Goal: Understand process/instructions: Learn how to perform a task or action

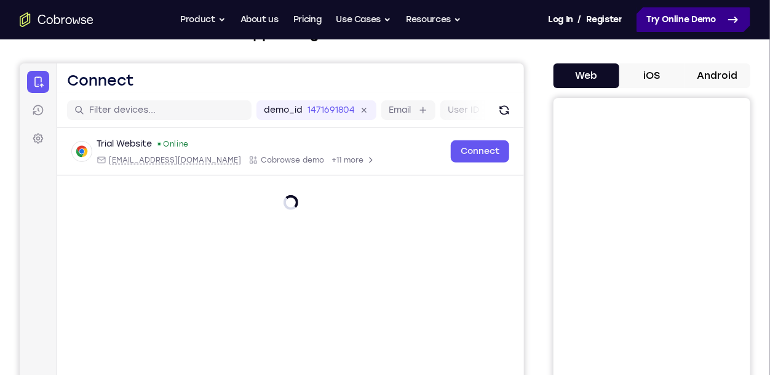
scroll to position [96, 0]
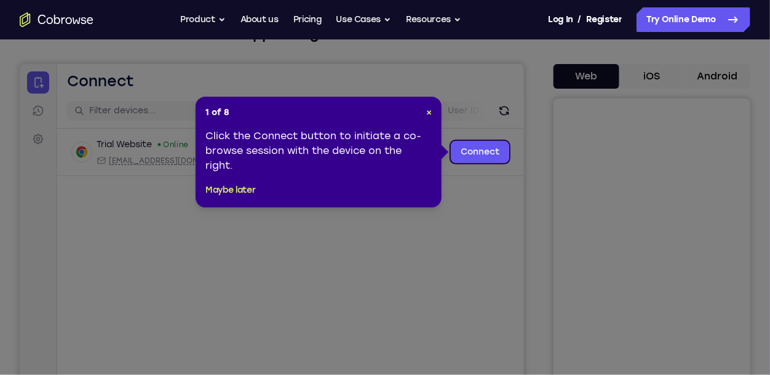
click at [532, 98] on icon at bounding box center [385, 187] width 770 height 375
click at [478, 138] on icon at bounding box center [385, 187] width 770 height 375
click at [475, 148] on link "Connect" at bounding box center [479, 151] width 58 height 22
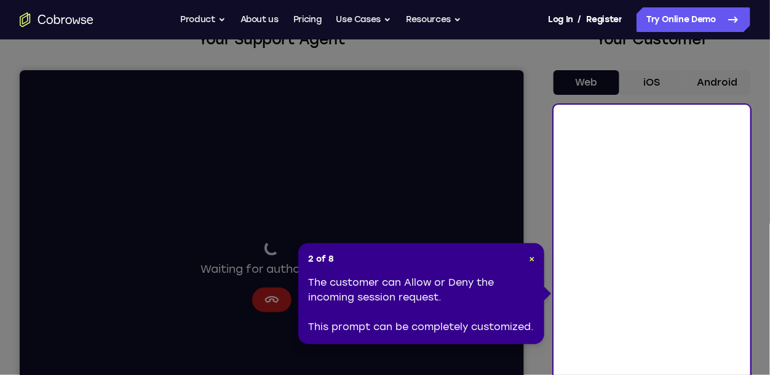
scroll to position [92, 0]
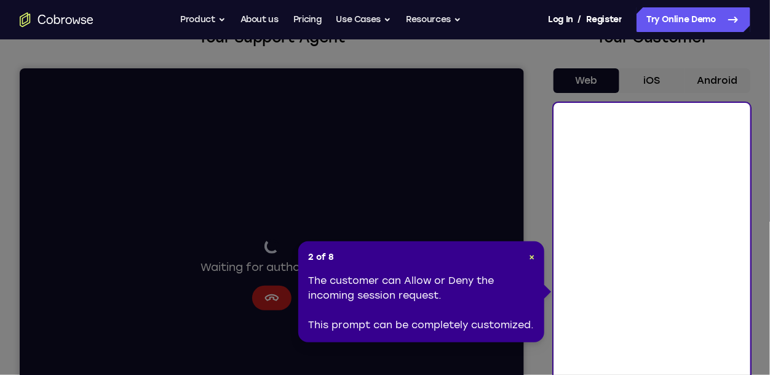
click at [522, 258] on header "2 of 8 ×" at bounding box center [421, 257] width 226 height 12
click at [552, 263] on icon at bounding box center [385, 240] width 770 height 480
click at [535, 257] on div "2 of 8 × The customer can Allow or Deny the incoming session request. This prom…" at bounding box center [421, 291] width 246 height 101
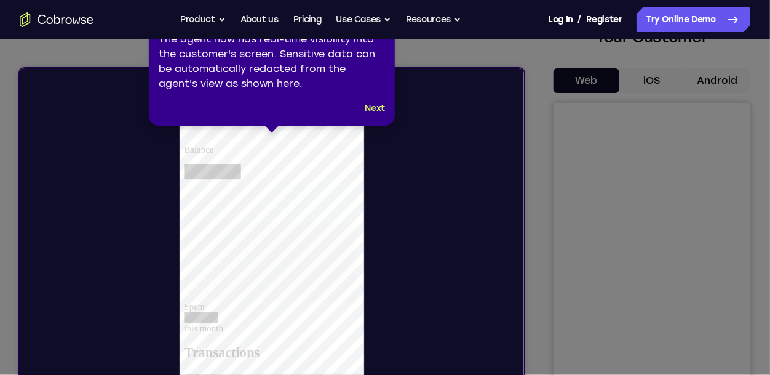
scroll to position [0, 0]
click at [371, 111] on button "Next" at bounding box center [375, 108] width 20 height 15
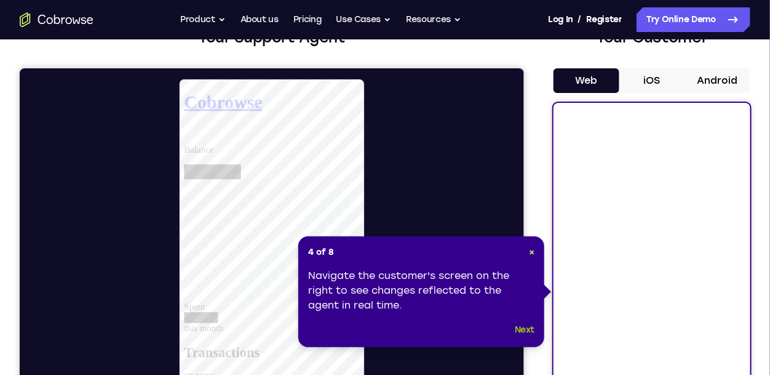
click at [515, 325] on button "Next" at bounding box center [525, 329] width 20 height 15
click at [114, 319] on div at bounding box center [276, 256] width 495 height 356
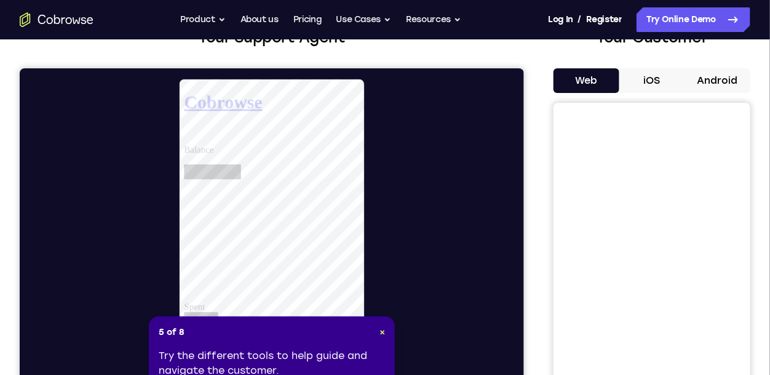
click at [112, 317] on div at bounding box center [276, 256] width 495 height 356
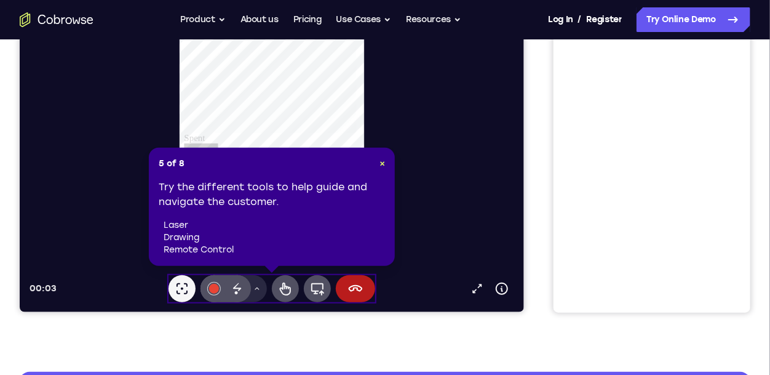
scroll to position [280, 0]
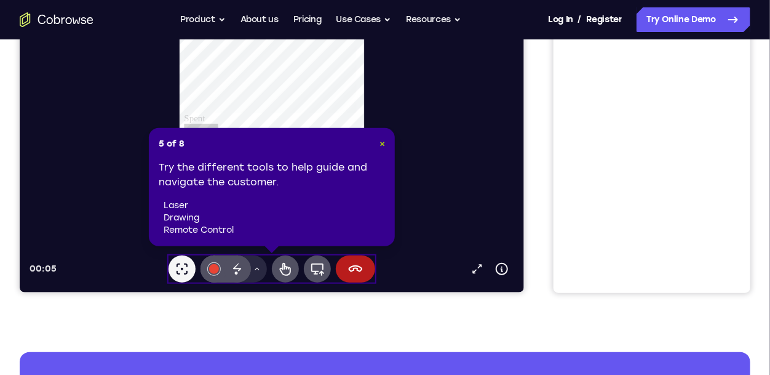
drag, startPoint x: 383, startPoint y: 144, endPoint x: 364, endPoint y: 264, distance: 121.6
click at [383, 144] on span "×" at bounding box center [383, 143] width 6 height 10
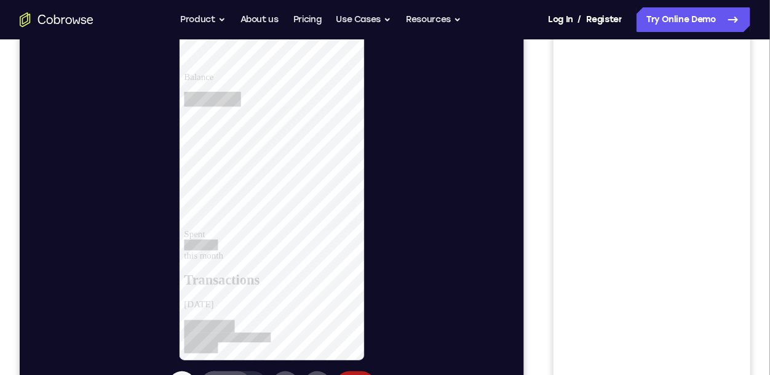
scroll to position [204, 0]
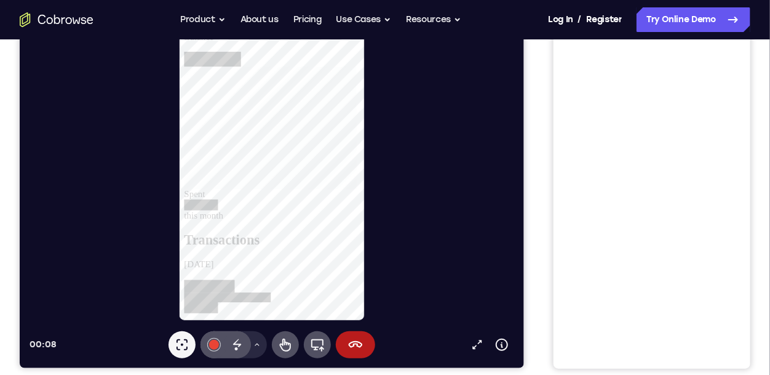
click at [73, 270] on div at bounding box center [276, 144] width 495 height 356
click at [384, 183] on div at bounding box center [276, 144] width 495 height 356
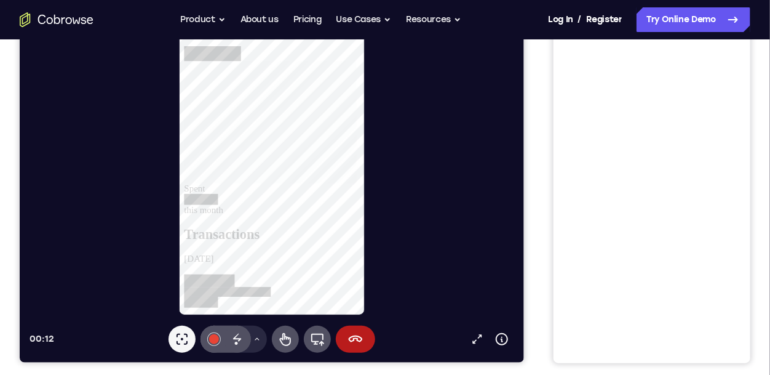
scroll to position [210, 0]
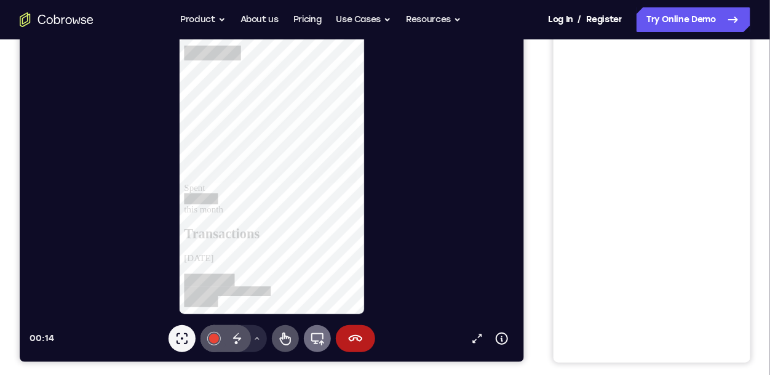
click at [325, 341] on button "Full device" at bounding box center [316, 338] width 27 height 27
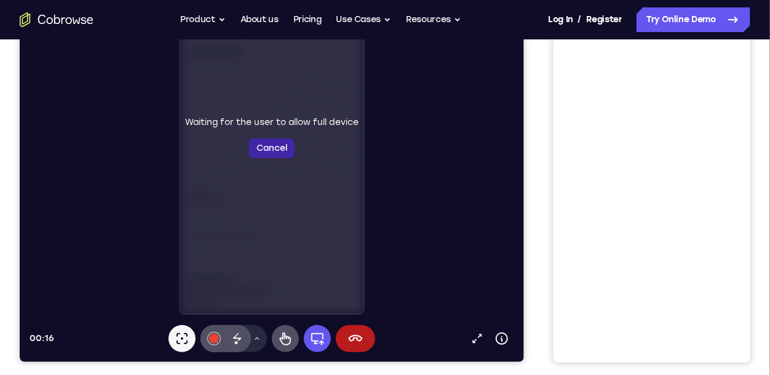
click at [278, 154] on button "Cancel" at bounding box center [272, 149] width 46 height 20
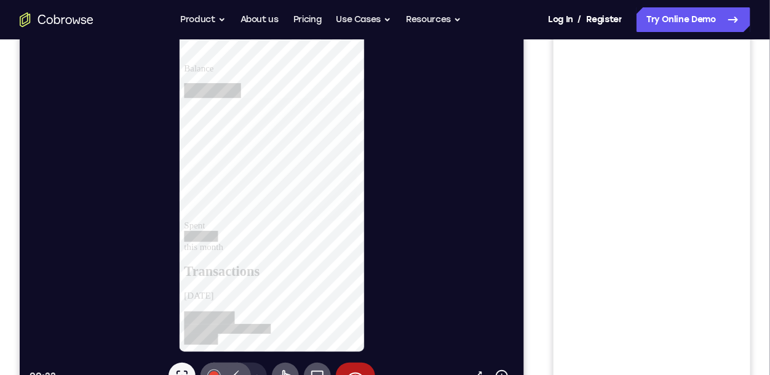
scroll to position [224, 0]
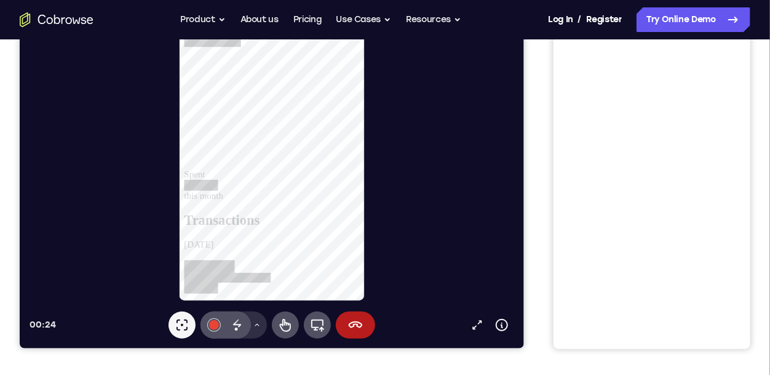
click at [250, 325] on button "Drawing tools menu" at bounding box center [257, 325] width 20 height 27
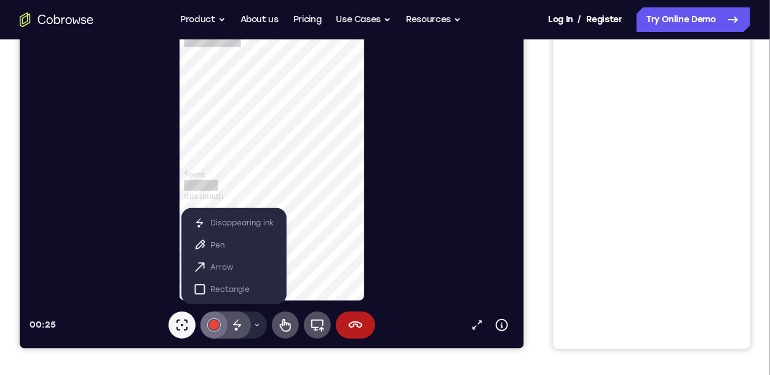
click at [225, 325] on button "#e94435" at bounding box center [213, 325] width 27 height 27
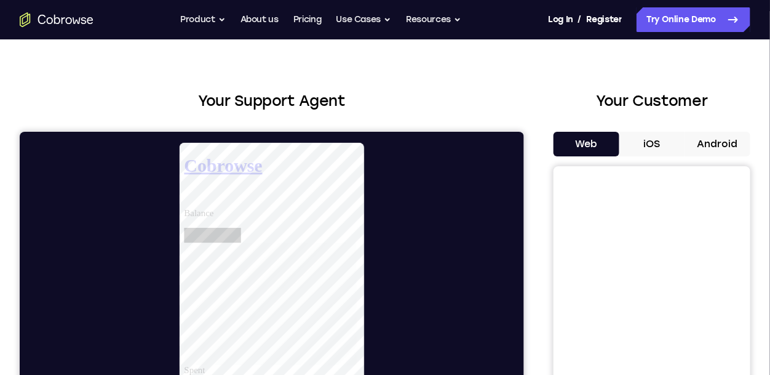
scroll to position [0, 0]
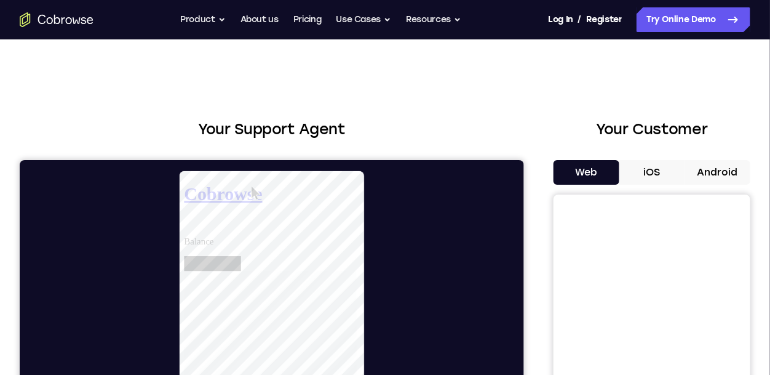
click at [665, 167] on button "iOS" at bounding box center [652, 172] width 66 height 25
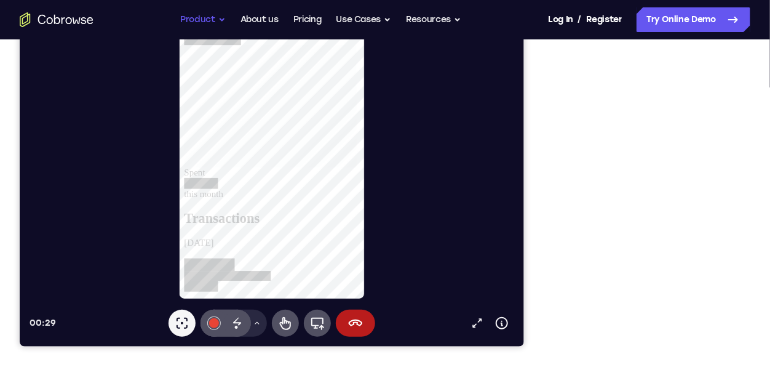
scroll to position [227, 0]
